Goal: Information Seeking & Learning: Learn about a topic

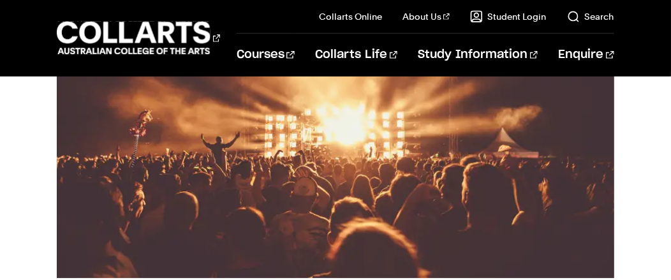
scroll to position [409, 0]
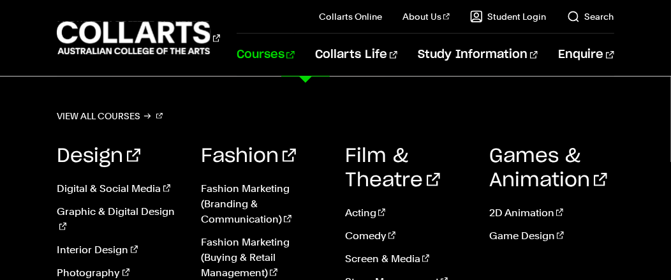
click at [295, 59] on link "Courses" at bounding box center [266, 55] width 58 height 42
click at [101, 116] on link "View all courses" at bounding box center [110, 116] width 106 height 18
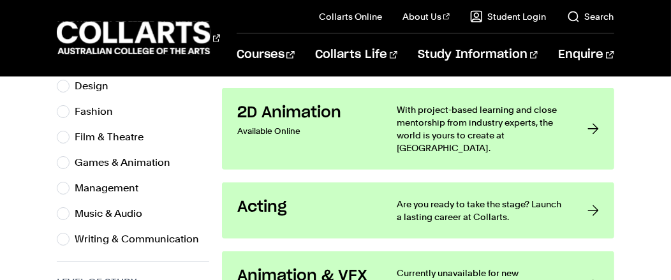
scroll to position [467, 0]
click at [99, 185] on label "Management" at bounding box center [112, 188] width 74 height 18
click at [70, 185] on input "Management" at bounding box center [63, 187] width 13 height 13
radio input "true"
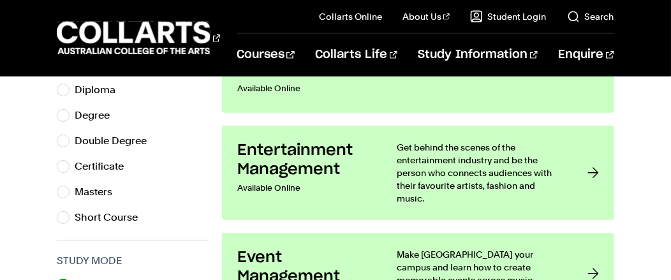
scroll to position [740, 0]
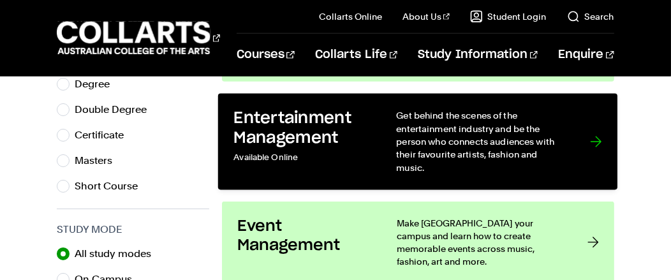
click at [462, 142] on p "Get behind the scenes of the entertainment industry and be the person who conne…" at bounding box center [481, 141] width 168 height 65
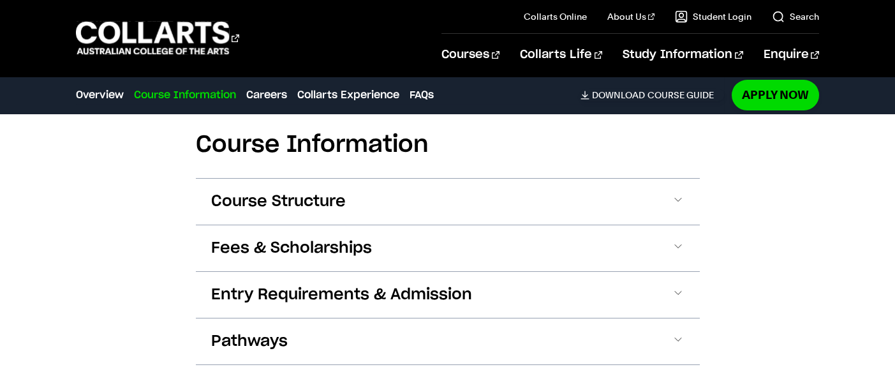
scroll to position [1899, 0]
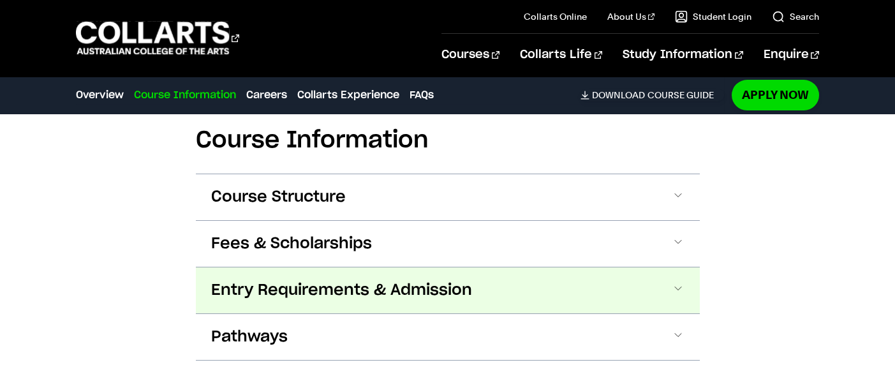
click at [435, 279] on span "Entry Requirements & Admission" at bounding box center [341, 290] width 261 height 20
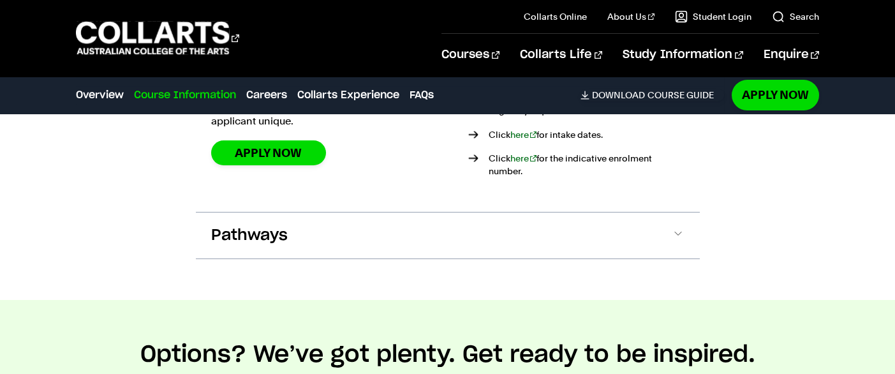
scroll to position [2326, 0]
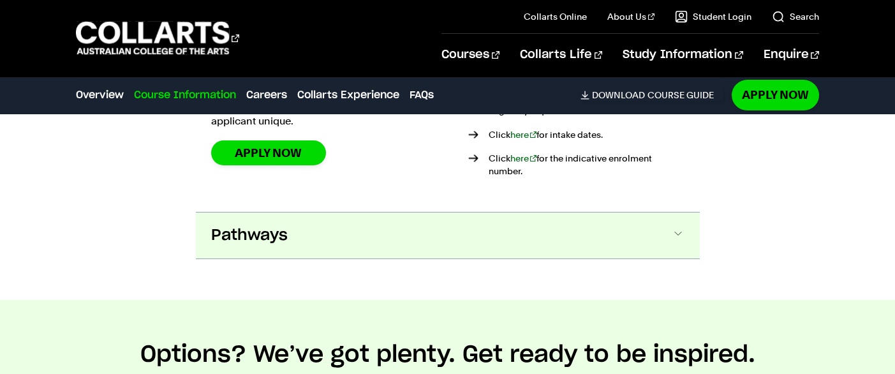
click at [669, 212] on button "Pathways" at bounding box center [448, 235] width 504 height 46
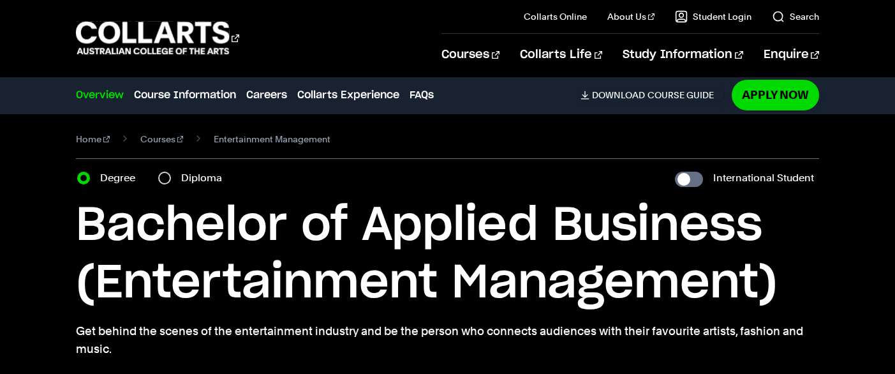
scroll to position [0, 0]
